Goal: Information Seeking & Learning: Learn about a topic

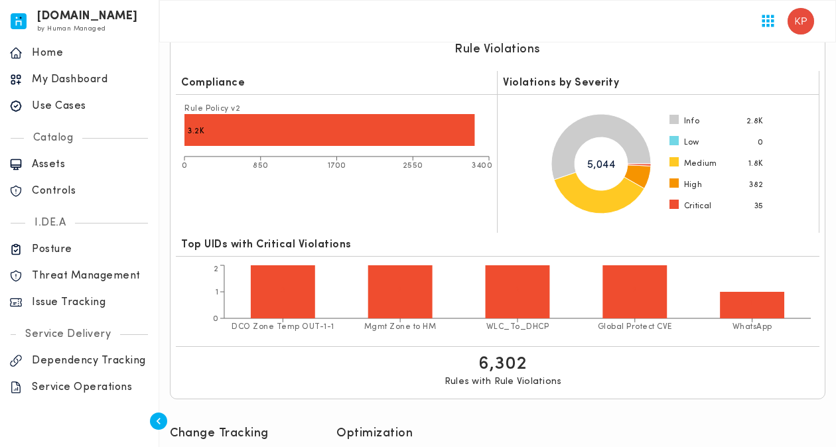
scroll to position [1606, 0]
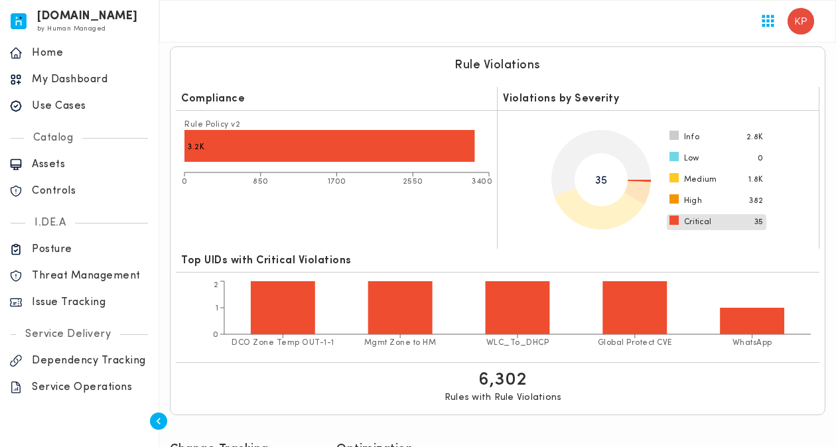
click at [703, 220] on span "Critical" at bounding box center [698, 222] width 28 height 11
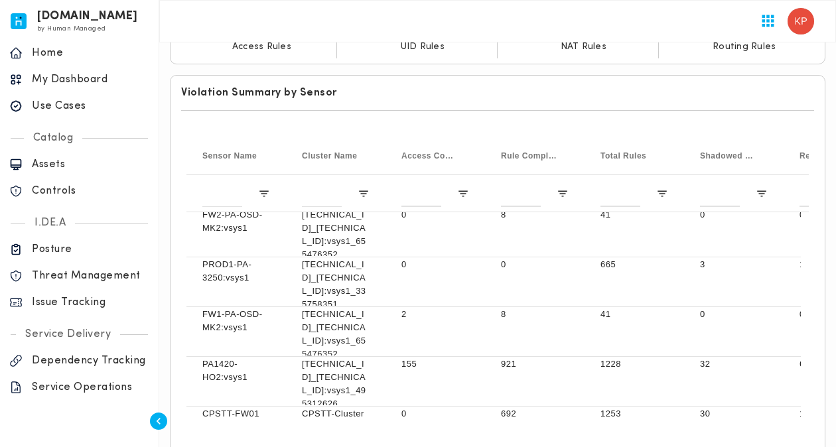
scroll to position [0, 0]
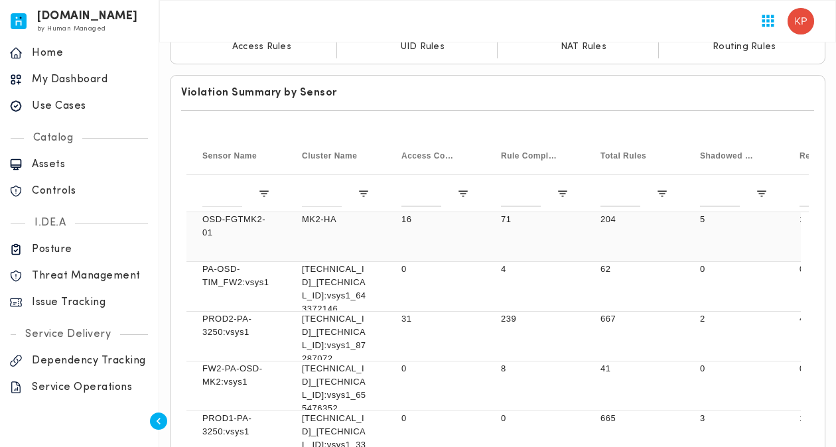
click at [242, 249] on div "OSD-FGTMK2-01" at bounding box center [235, 236] width 99 height 49
click at [243, 224] on p "OSD-FGTMK2-01" at bounding box center [236, 226] width 68 height 27
click at [581, 253] on div "71" at bounding box center [534, 236] width 99 height 49
click at [690, 246] on div "5" at bounding box center [733, 236] width 99 height 49
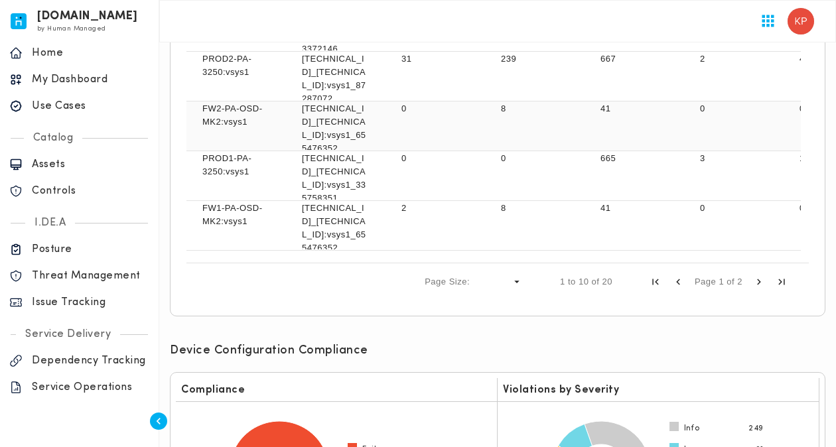
click at [356, 123] on p "[TECHNICAL_ID]_[TECHNICAL_ID]:vsys1_655476352" at bounding box center [336, 128] width 68 height 53
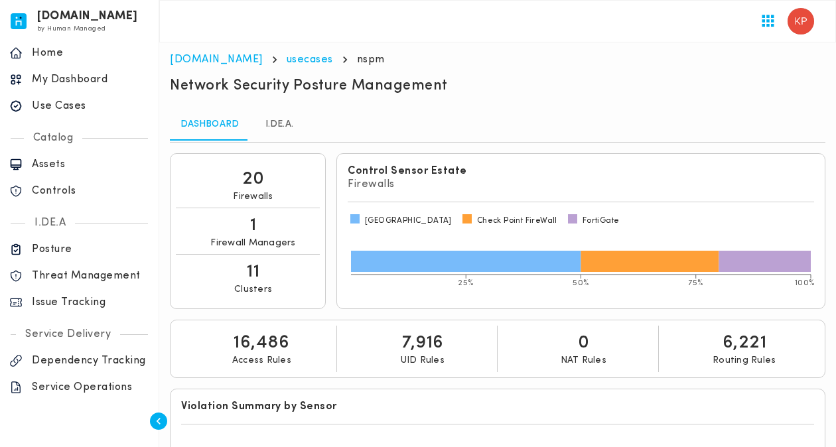
scroll to position [25, 0]
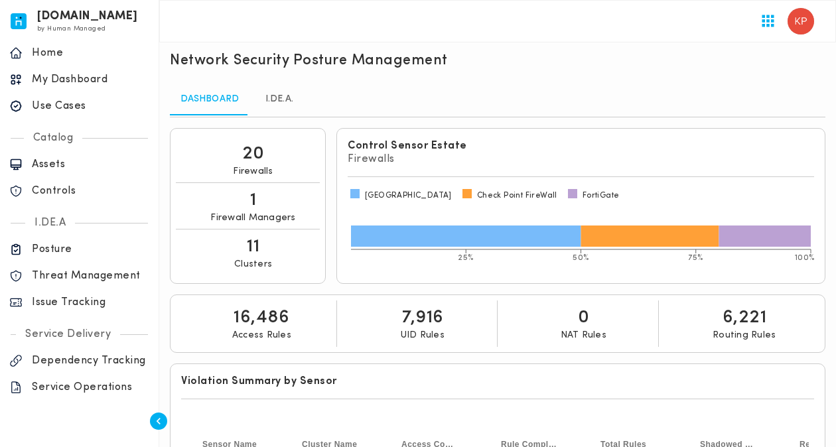
click at [261, 316] on p "16,486" at bounding box center [261, 318] width 56 height 24
click at [274, 104] on link "I.DE.A." at bounding box center [279, 100] width 60 height 32
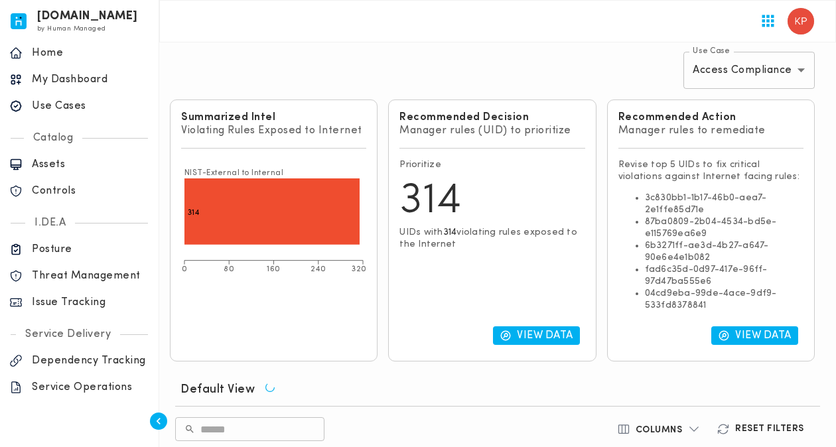
scroll to position [104, 0]
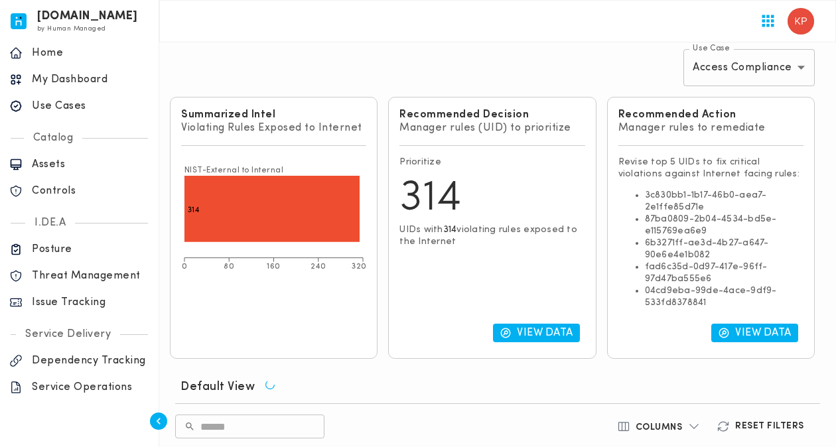
click at [549, 330] on p "View Data" at bounding box center [545, 332] width 56 height 13
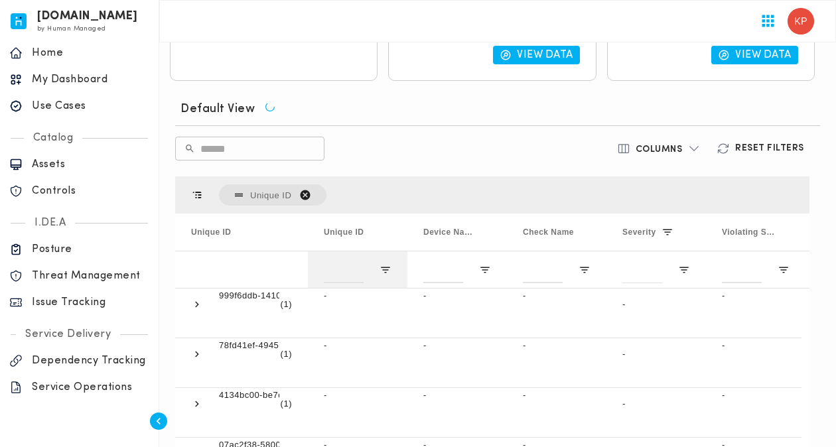
scroll to position [385, 0]
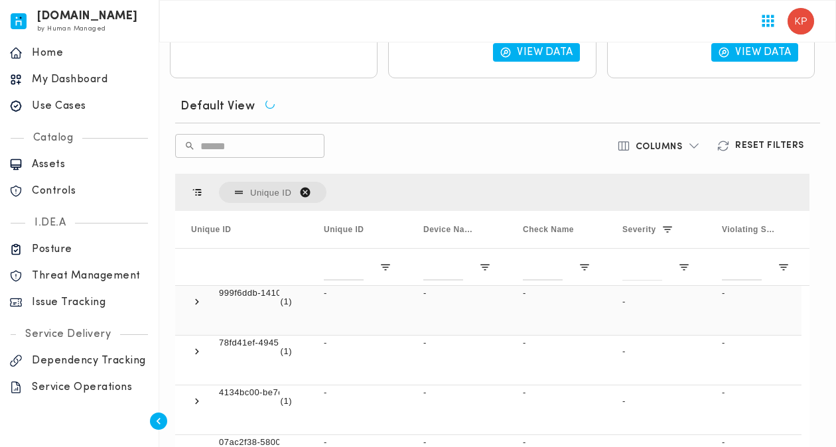
click at [196, 298] on span at bounding box center [197, 302] width 12 height 12
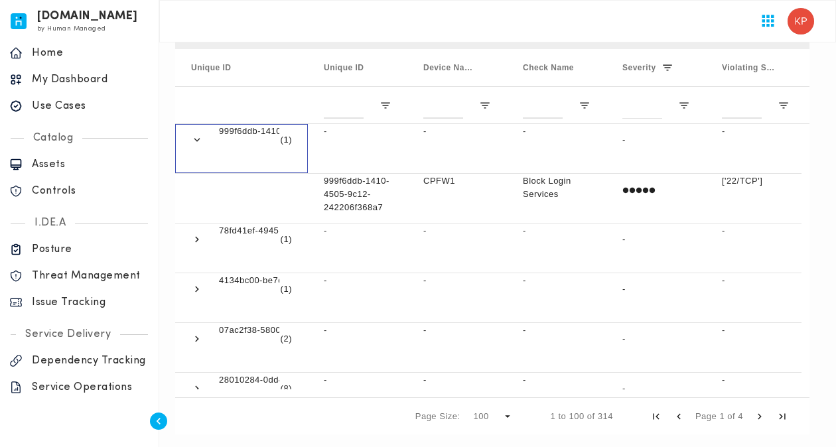
scroll to position [549, 0]
drag, startPoint x: 809, startPoint y: 135, endPoint x: 803, endPoint y: 166, distance: 31.7
click at [803, 166] on div "Press SPACE to select this row. Unique ID Drag here to set column labels Unique…" at bounding box center [492, 221] width 645 height 433
drag, startPoint x: 810, startPoint y: 137, endPoint x: 804, endPoint y: 163, distance: 25.9
click at [804, 163] on div "Press SPACE to select this row. Unique ID Drag here to set column labels Unique…" at bounding box center [492, 221] width 645 height 433
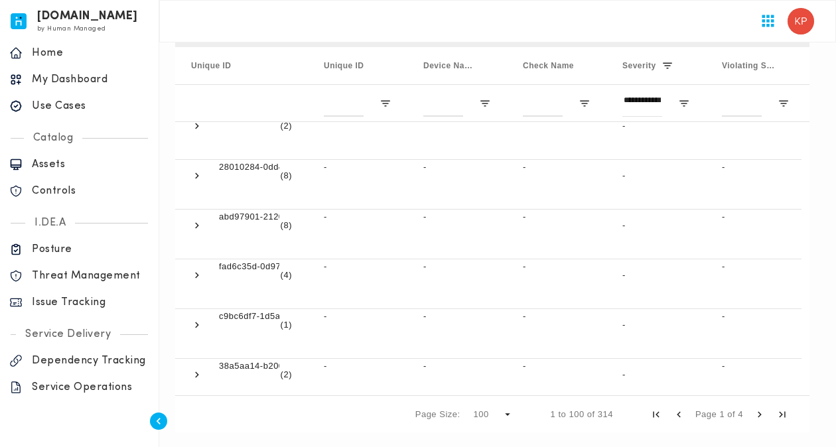
scroll to position [187, 0]
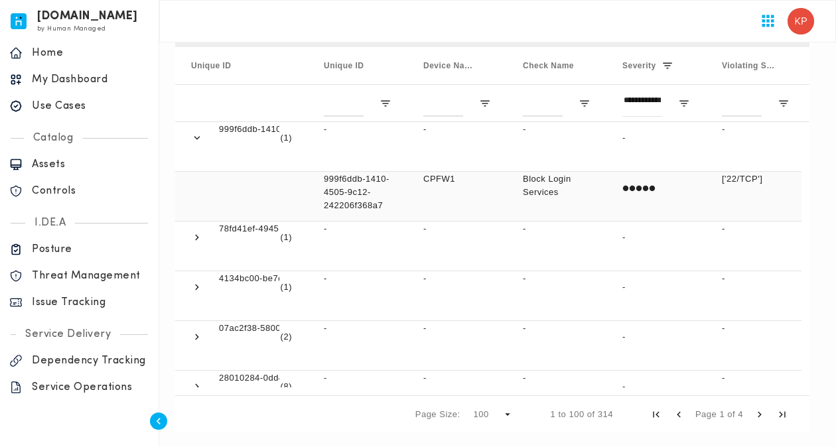
click at [436, 194] on div "CPFW1" at bounding box center [456, 196] width 99 height 49
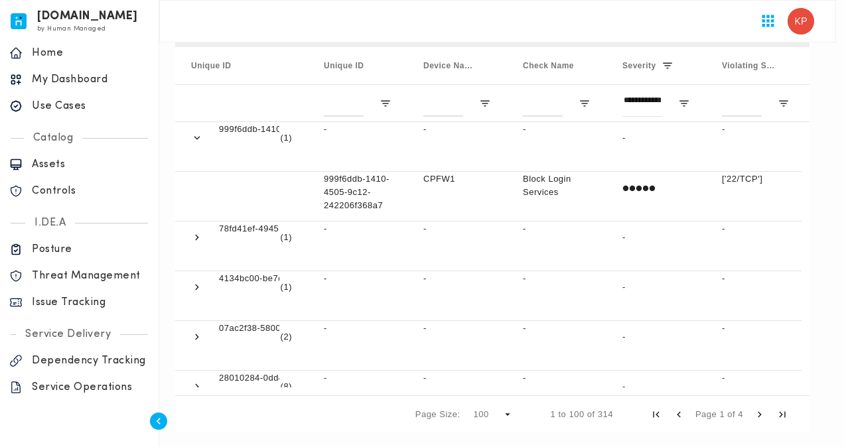
click at [326, 446] on div at bounding box center [418, 448] width 836 height 0
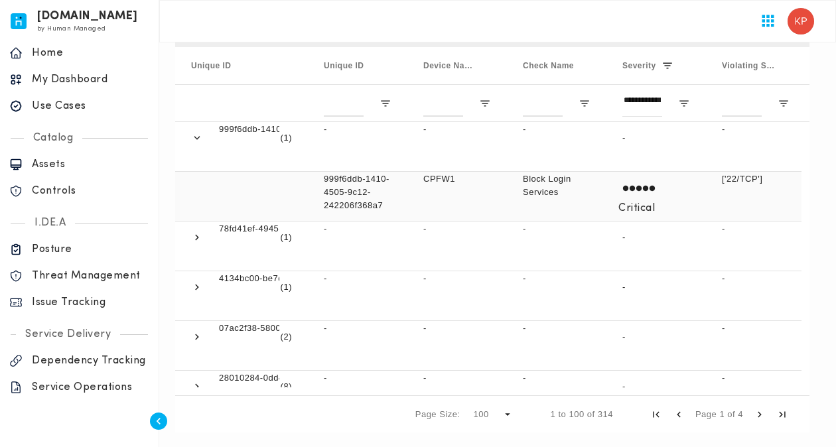
click at [645, 191] on div "Critical" at bounding box center [656, 187] width 68 height 31
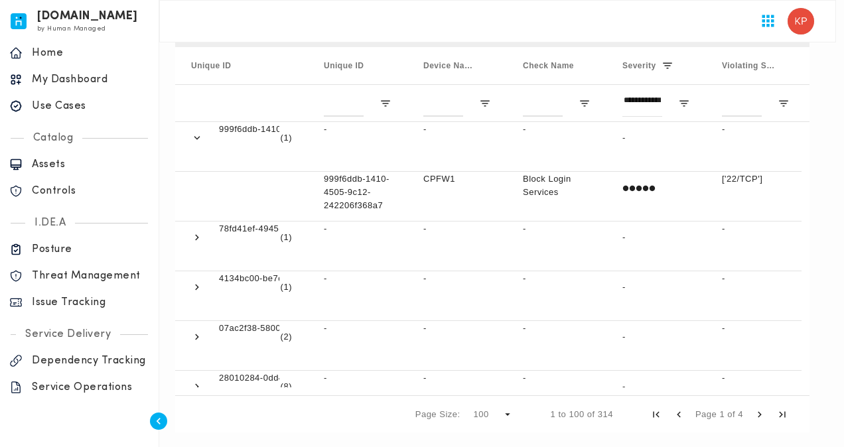
scroll to position [350, 0]
